Goal: Communication & Community: Answer question/provide support

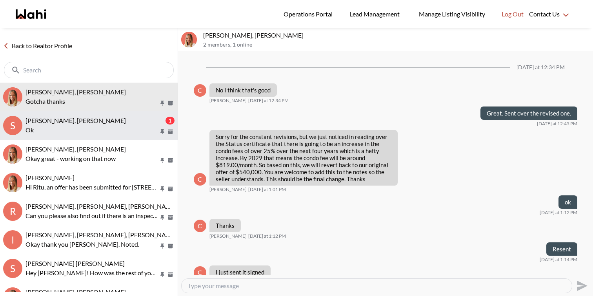
scroll to position [416, 0]
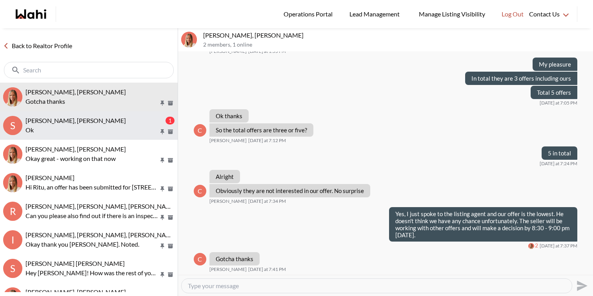
click at [70, 128] on p "Ok" at bounding box center [91, 129] width 133 height 9
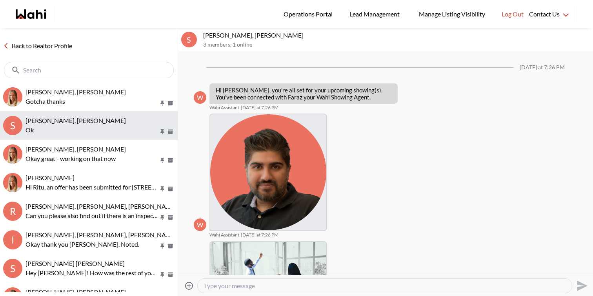
scroll to position [215, 0]
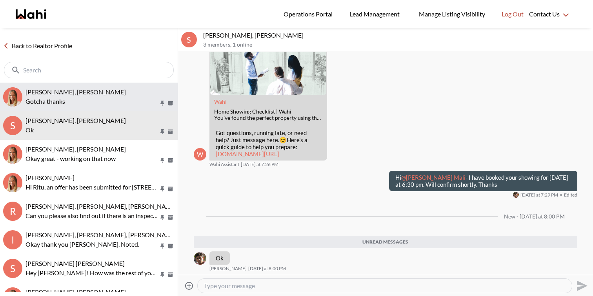
click at [74, 106] on button "Cheryl Zanetti, Michelle Gotcha thanks" at bounding box center [89, 97] width 178 height 29
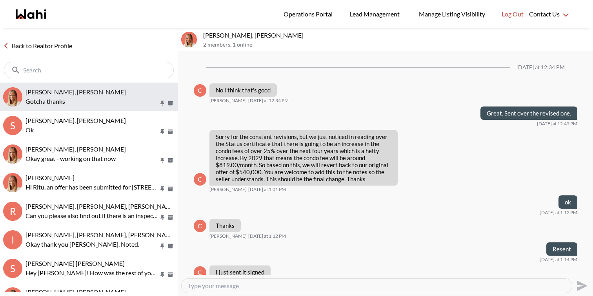
scroll to position [417, 0]
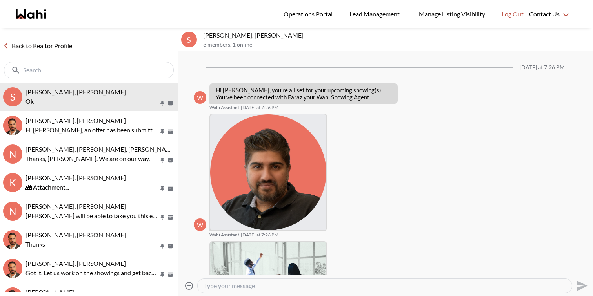
scroll to position [183, 0]
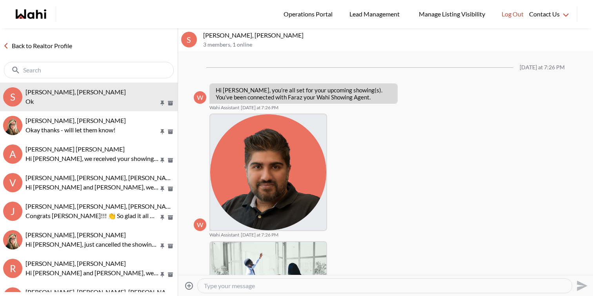
scroll to position [165, 0]
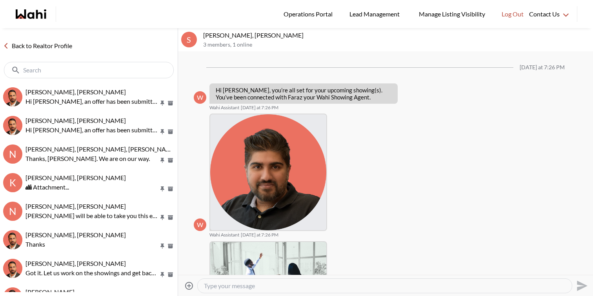
scroll to position [165, 0]
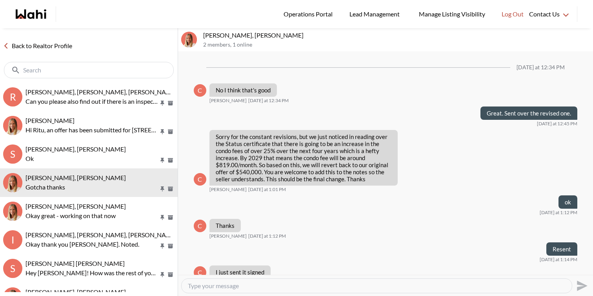
scroll to position [417, 0]
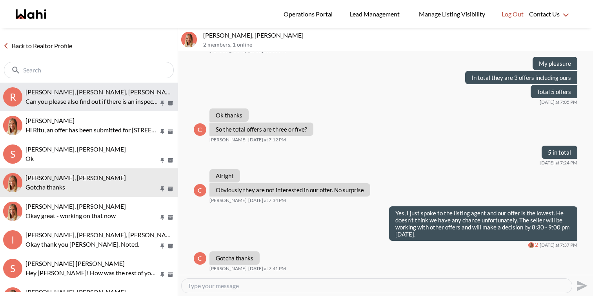
click at [120, 105] on p "Can you please also find out if there is an inspection report?" at bounding box center [91, 101] width 133 height 9
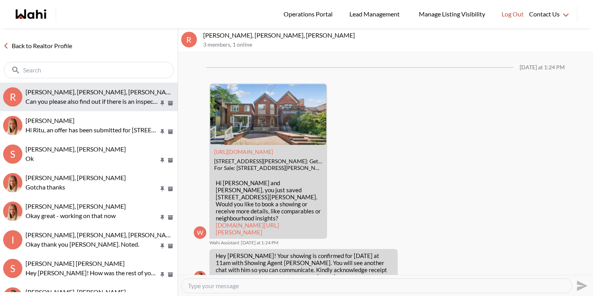
scroll to position [1173, 0]
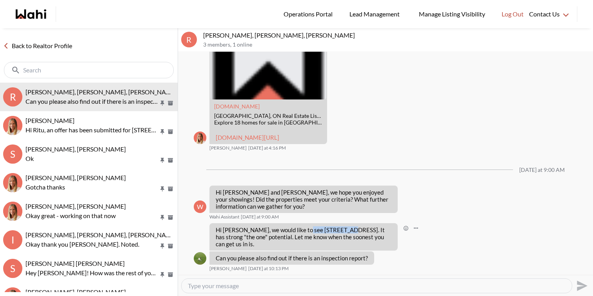
drag, startPoint x: 338, startPoint y: 231, endPoint x: 300, endPoint y: 231, distance: 38.4
click at [300, 231] on p "Hi [PERSON_NAME], we would like to see [STREET_ADDRESS]. It has strong "the one…" at bounding box center [304, 237] width 176 height 21
copy p "[STREET_ADDRESS]"
